Goal: Task Accomplishment & Management: Complete application form

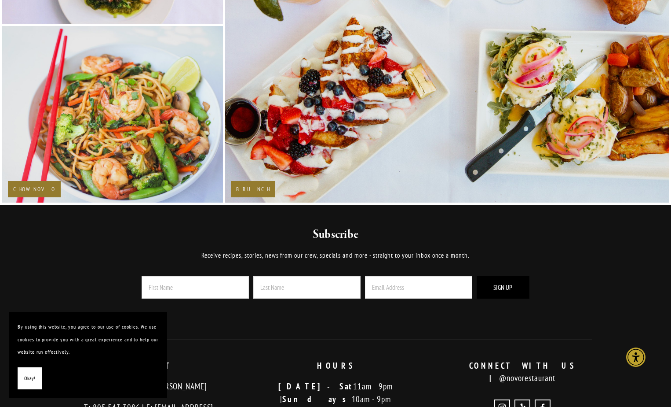
scroll to position [1836, 0]
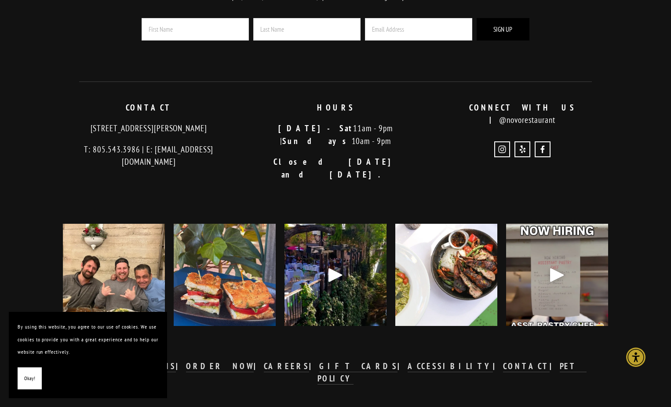
click at [39, 384] on button "Okay!" at bounding box center [30, 378] width 24 height 22
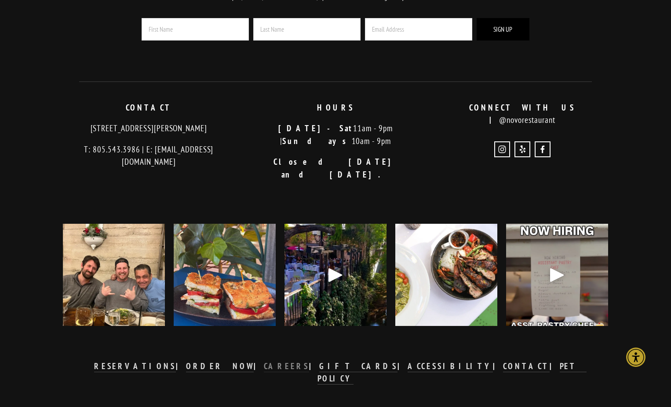
click at [299, 360] on strong "CAREERS" at bounding box center [287, 365] width 46 height 11
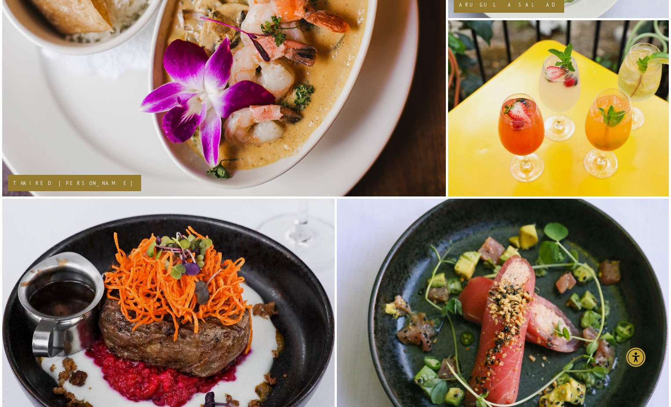
scroll to position [959, 0]
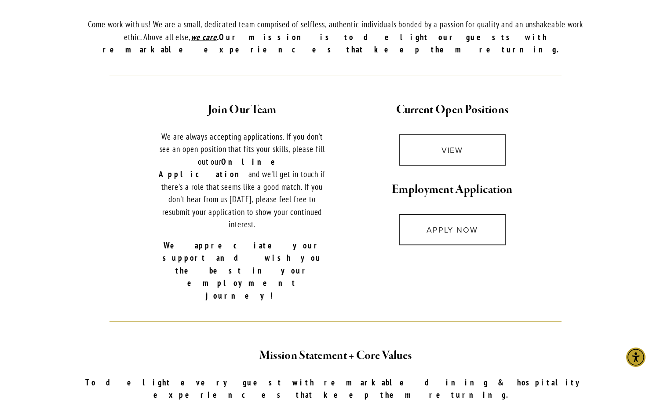
scroll to position [302, 0]
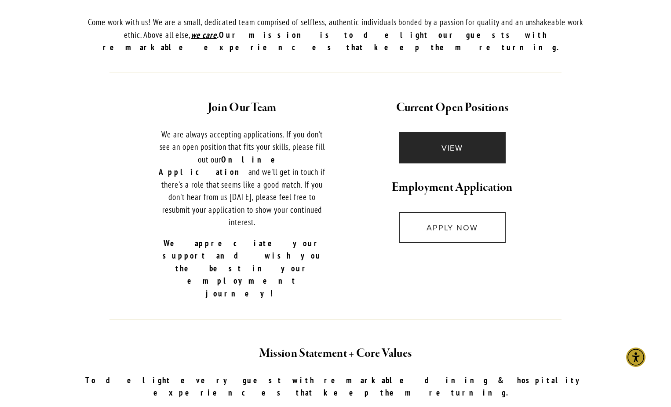
click at [476, 149] on link "VIEW" at bounding box center [452, 147] width 107 height 31
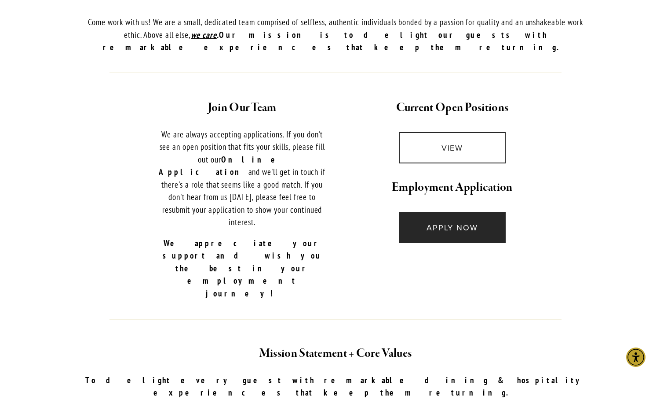
click at [423, 212] on link "APPLY NOW" at bounding box center [452, 227] width 107 height 31
click at [418, 230] on link "APPLY NOW" at bounding box center [452, 227] width 107 height 31
